Goal: Task Accomplishment & Management: Complete application form

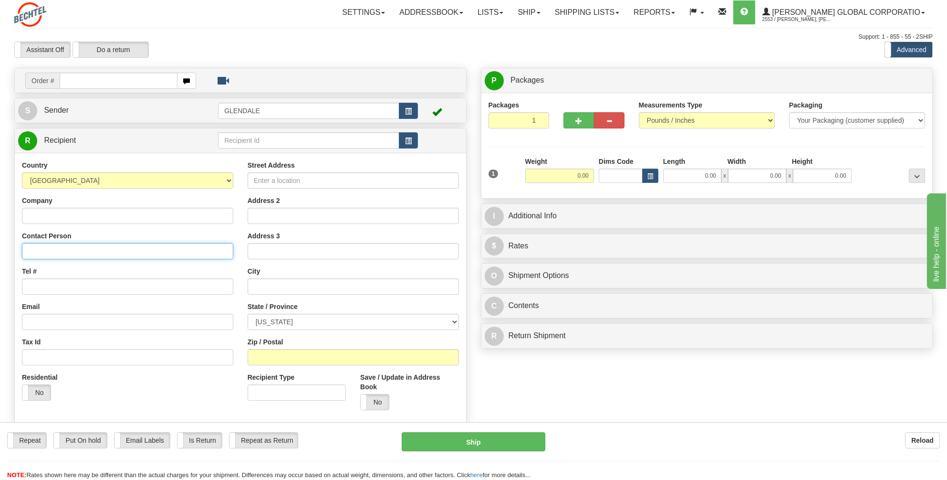
click at [35, 250] on input "Contact Person" at bounding box center [127, 251] width 211 height 16
paste input "[PERSON_NAME]"
type input "[PERSON_NAME]"
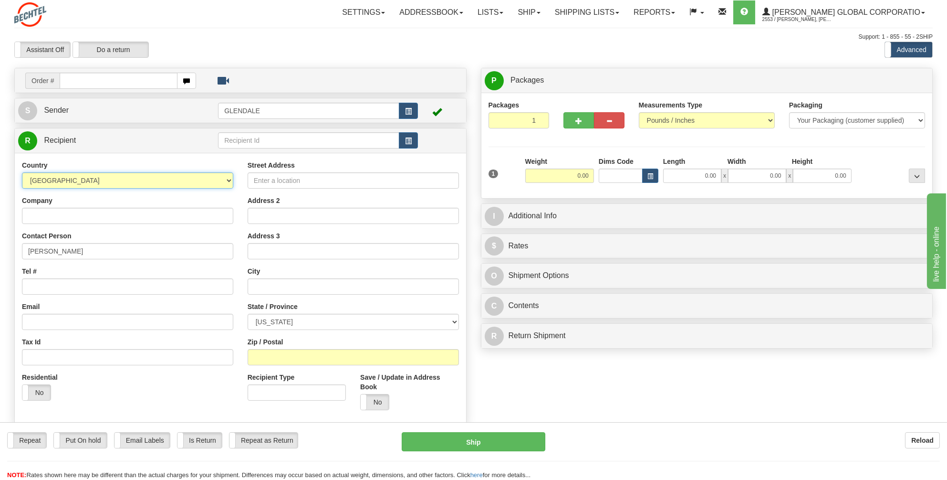
click at [228, 179] on select "[GEOGRAPHIC_DATA] [GEOGRAPHIC_DATA] [GEOGRAPHIC_DATA] [GEOGRAPHIC_DATA] [US_STA…" at bounding box center [127, 180] width 211 height 16
select select "SA"
click at [22, 172] on select "[GEOGRAPHIC_DATA] [GEOGRAPHIC_DATA] [GEOGRAPHIC_DATA] [GEOGRAPHIC_DATA] [US_STA…" at bounding box center [127, 180] width 211 height 16
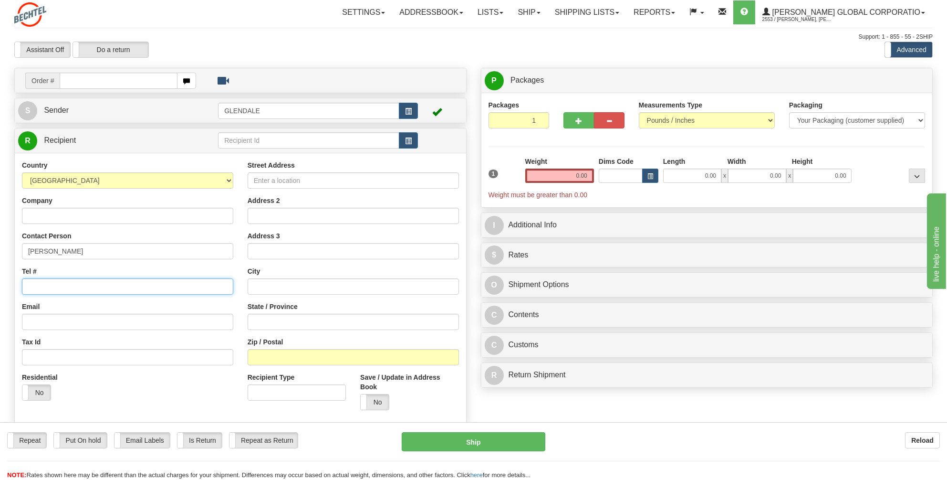
click at [33, 284] on input "Tel #" at bounding box center [127, 286] width 211 height 16
click at [32, 284] on input "Tel #" at bounding box center [127, 286] width 211 height 16
paste input "[PHONE_NUMBER]"
type input "[PHONE_NUMBER]"
click at [283, 181] on input "Street Address" at bounding box center [353, 180] width 211 height 16
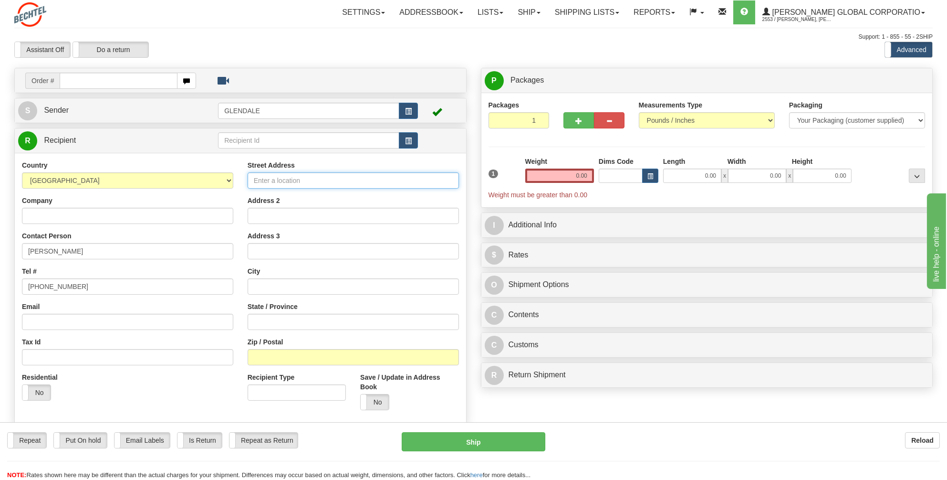
click at [258, 176] on input "Street Address" at bounding box center [353, 180] width 211 height 16
paste input "Community NC1, Building 4758"
type input "Community NC1, Building 4758"
click at [256, 218] on input "Address 2" at bounding box center [353, 216] width 211 height 16
paste input "(Pioneer Camp/[GEOGRAPHIC_DATA])"
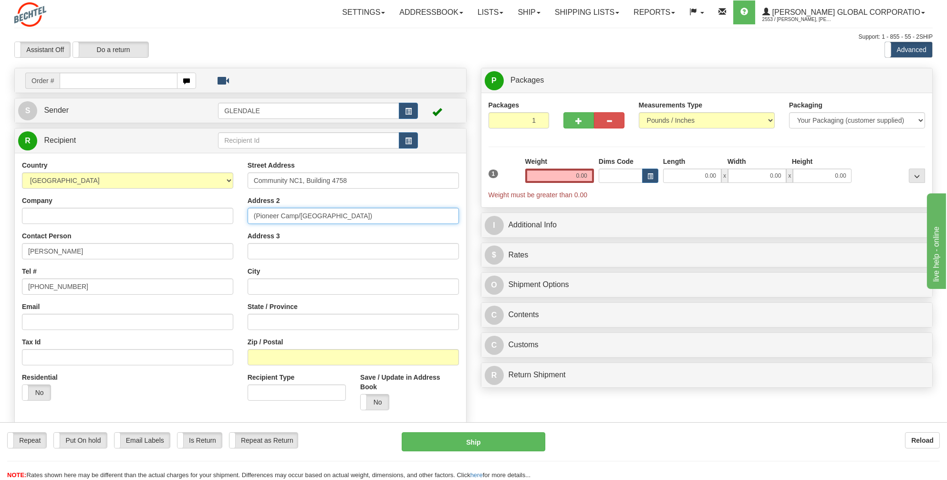
type input "(Pioneer Camp/[GEOGRAPHIC_DATA])"
click at [261, 254] on input "Address 3" at bounding box center [353, 251] width 211 height 16
type input "Gayal"
type input "Tubuk"
click at [259, 360] on input "Zip / Postal" at bounding box center [353, 357] width 211 height 16
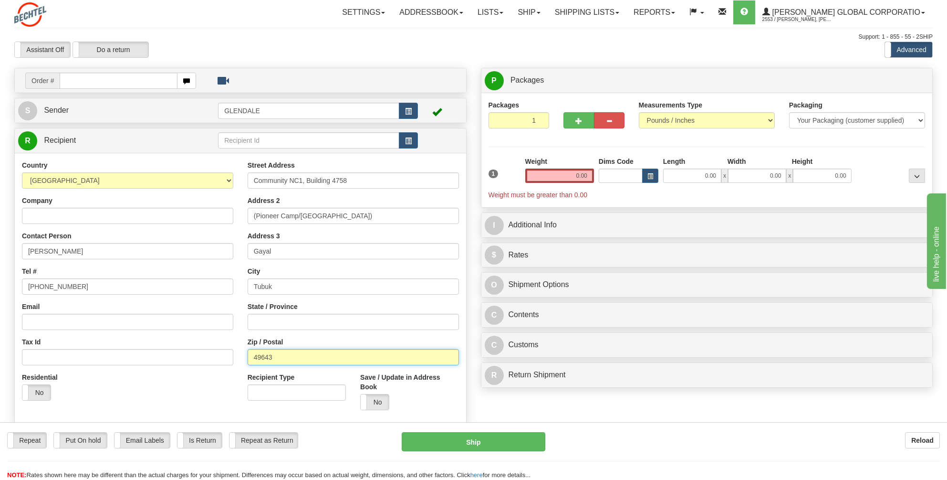
type input "49643"
drag, startPoint x: 593, startPoint y: 173, endPoint x: 563, endPoint y: 172, distance: 30.1
click at [563, 172] on input "0.00" at bounding box center [559, 175] width 69 height 14
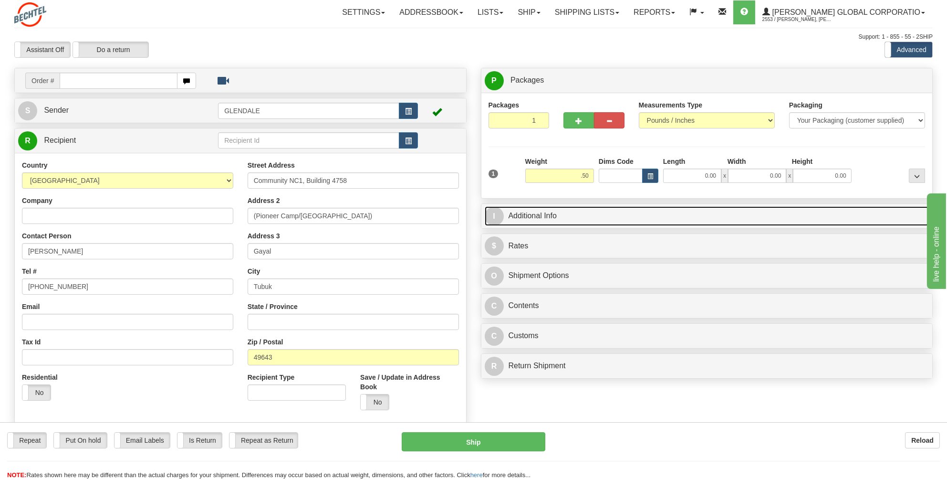
type input "0.50"
click at [542, 212] on link "I Additional Info" at bounding box center [707, 216] width 445 height 20
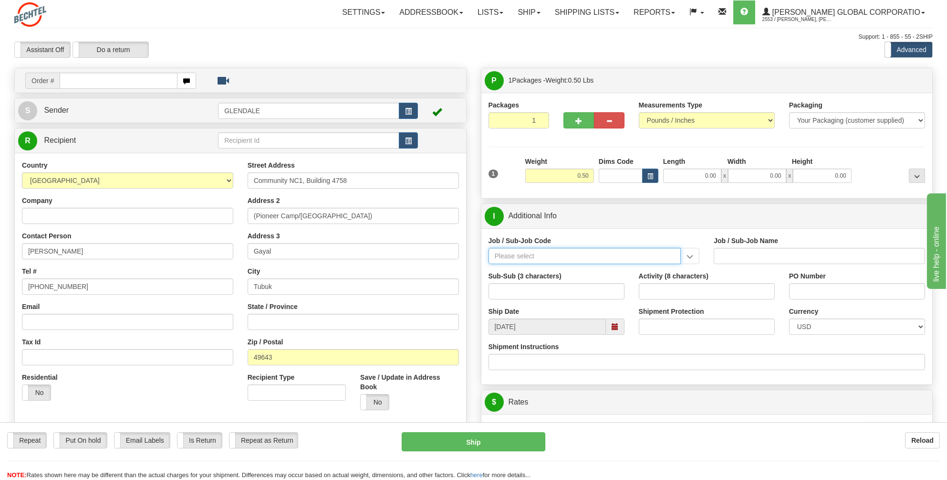
click at [507, 252] on input "Job / Sub-Job Code" at bounding box center [585, 256] width 193 height 16
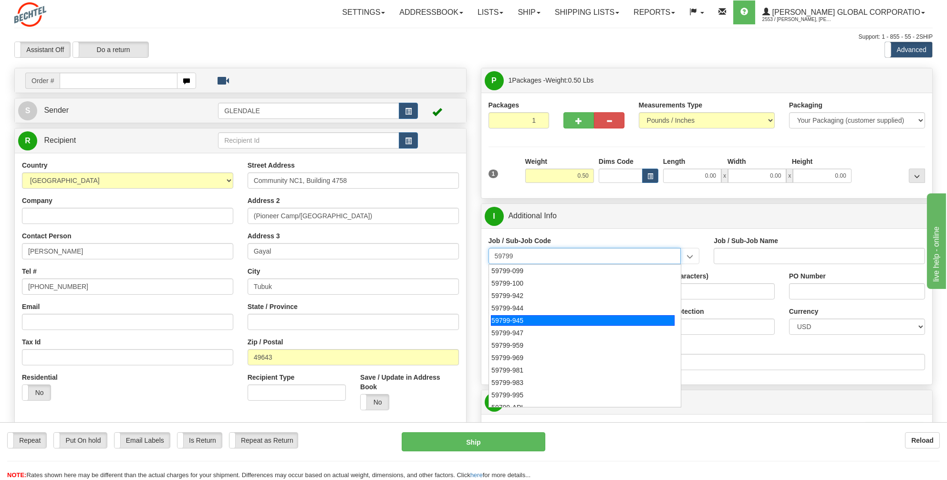
click at [507, 319] on div "59799-945" at bounding box center [583, 320] width 184 height 10
type input "59799-945"
type input "GLOBAL CARD SERVICES - EXPENSE REPORTS INCLUDES ND"
type input "59799-945"
